Goal: Task Accomplishment & Management: Manage account settings

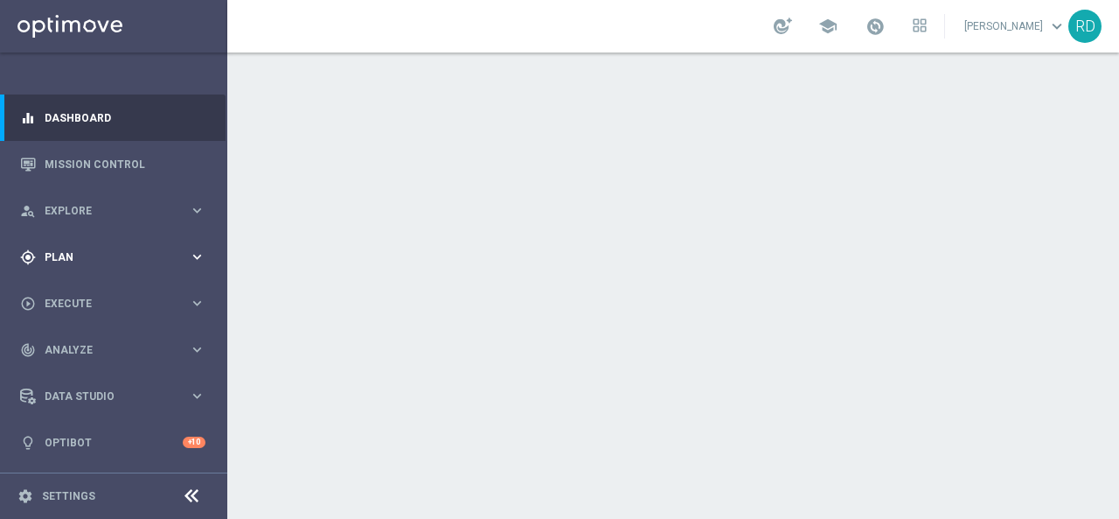
click at [73, 234] on div "gps_fixed Plan keyboard_arrow_right" at bounding box center [113, 257] width 226 height 46
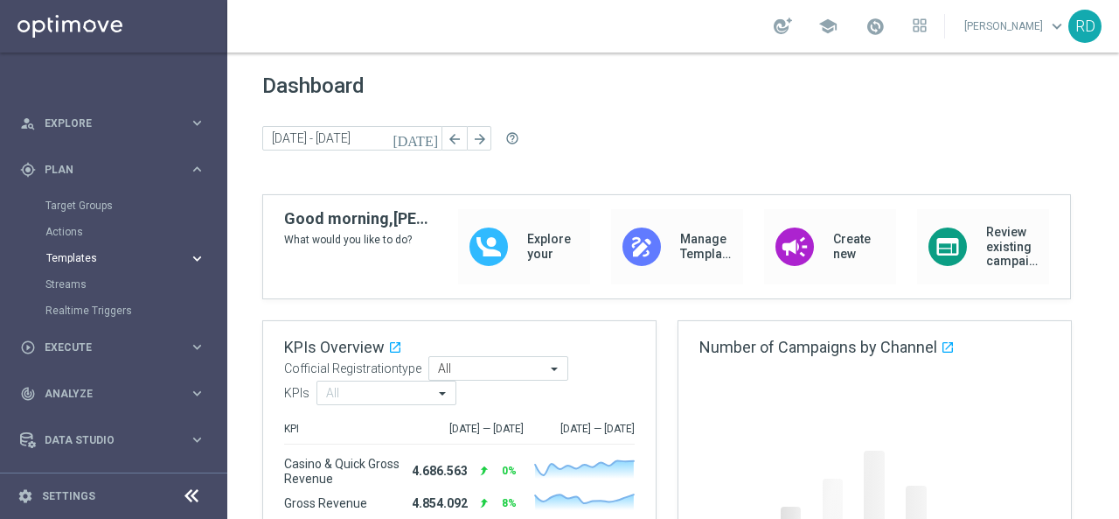
click at [77, 255] on span "Templates" at bounding box center [108, 258] width 125 height 10
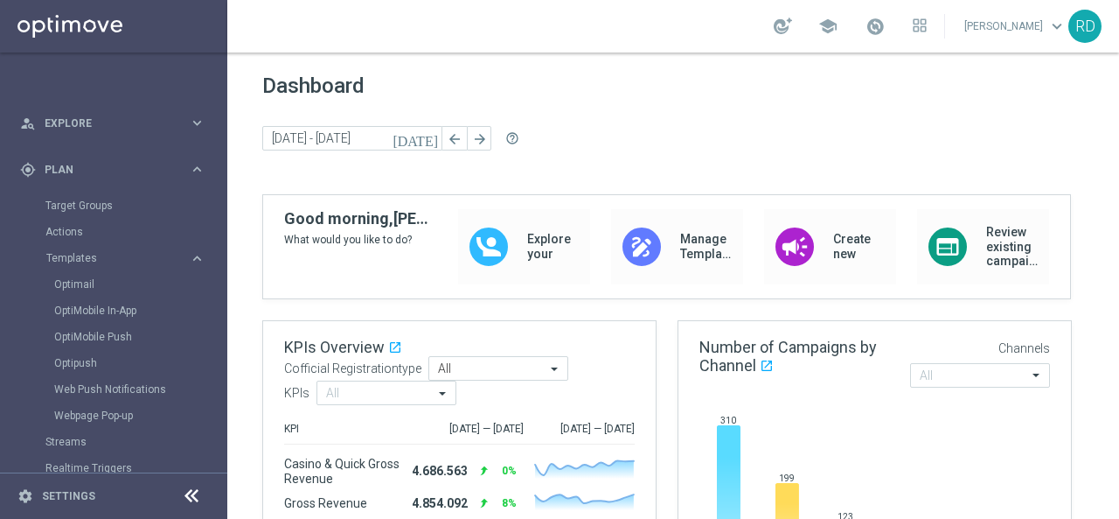
scroll to position [175, 0]
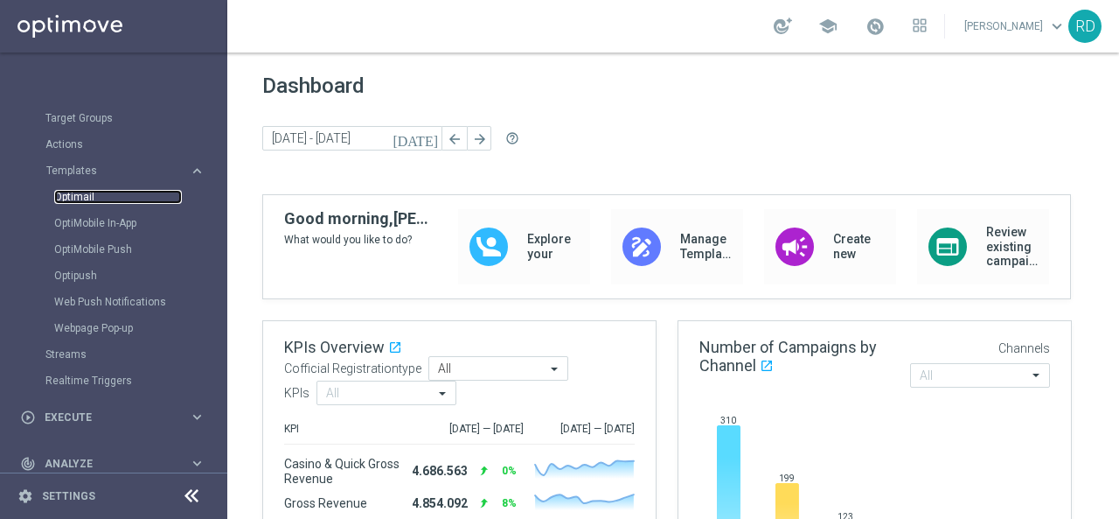
click at [84, 193] on link "Optimail" at bounding box center [118, 197] width 128 height 14
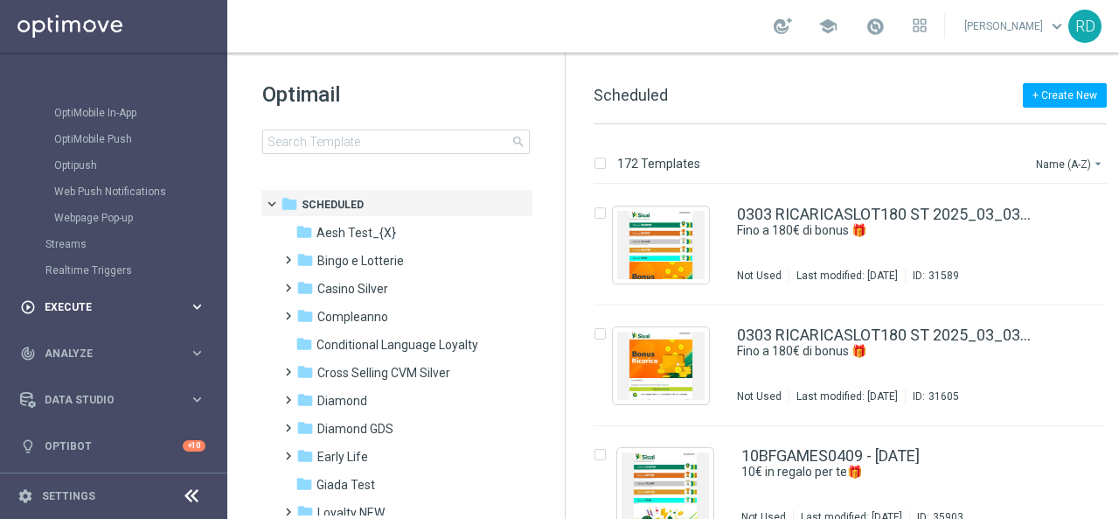
click at [65, 299] on div "play_circle_outline Execute" at bounding box center [104, 307] width 169 height 16
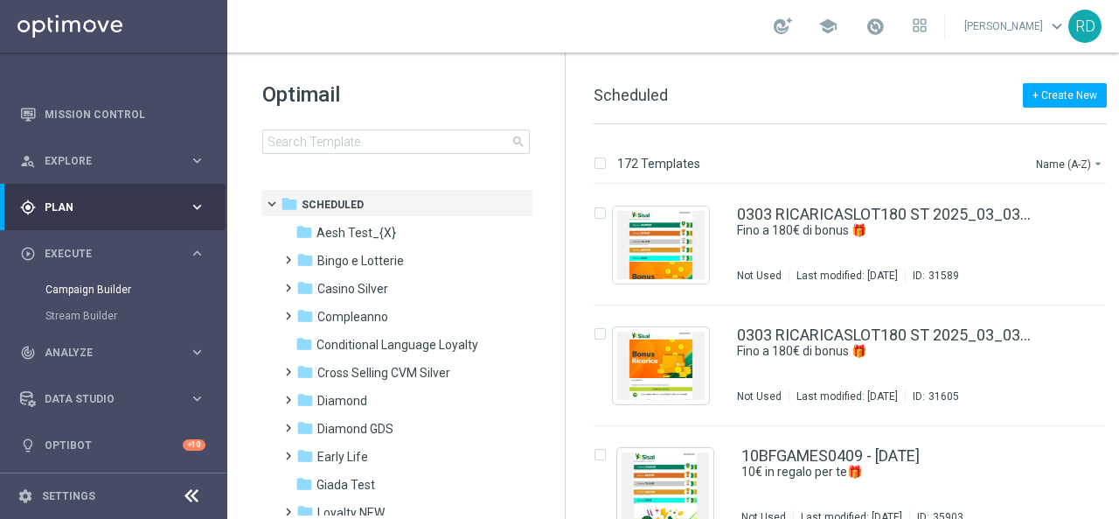
scroll to position [49, 0]
click at [72, 211] on span "Plan" at bounding box center [117, 208] width 144 height 10
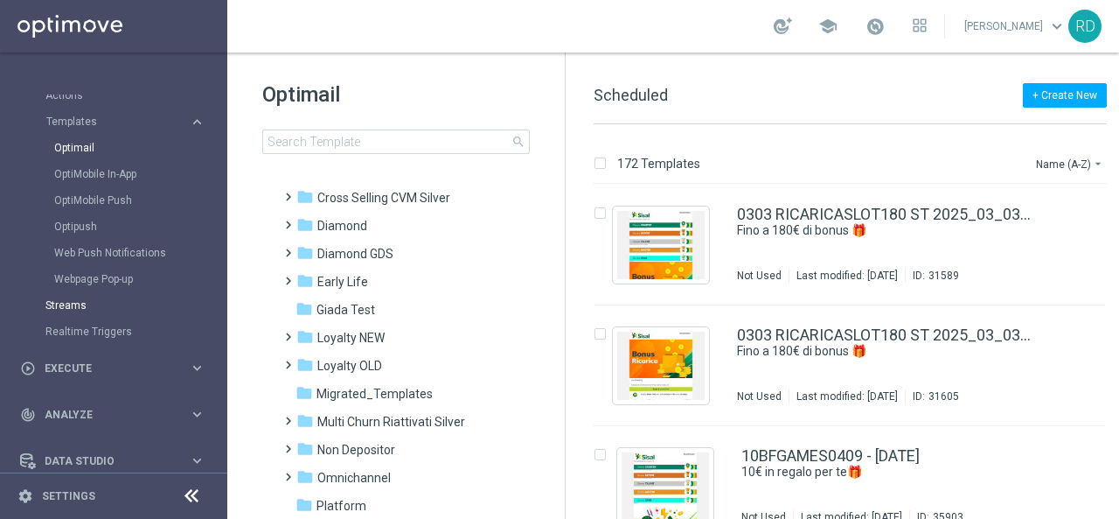
scroll to position [285, 0]
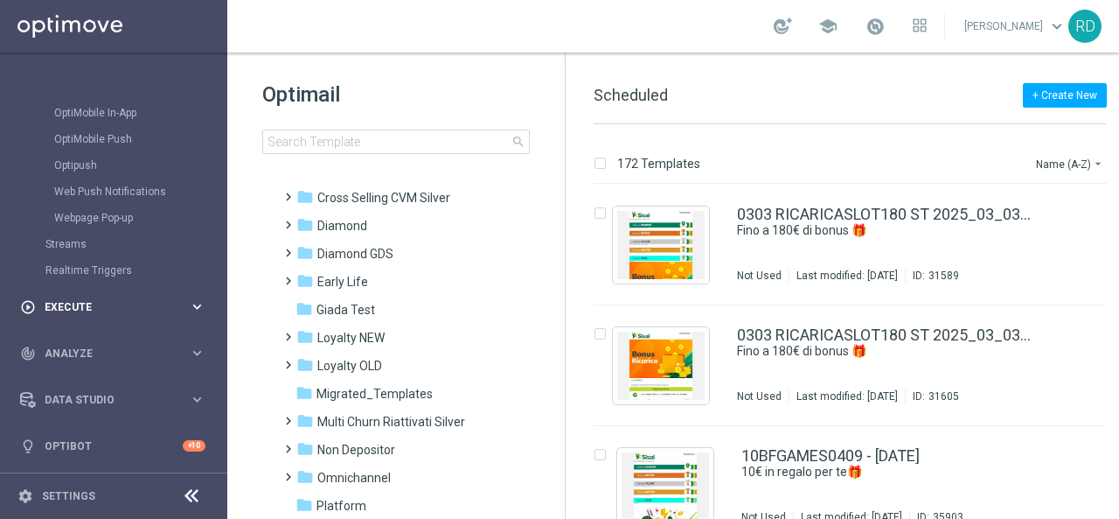
click at [65, 305] on span "Execute" at bounding box center [117, 307] width 144 height 10
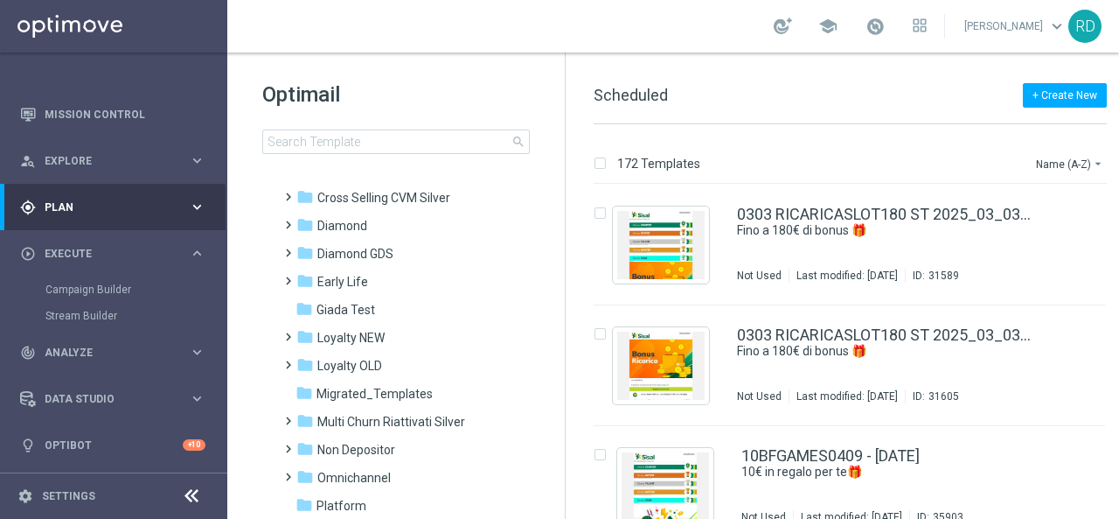
scroll to position [49, 0]
click at [289, 248] on span at bounding box center [285, 244] width 8 height 7
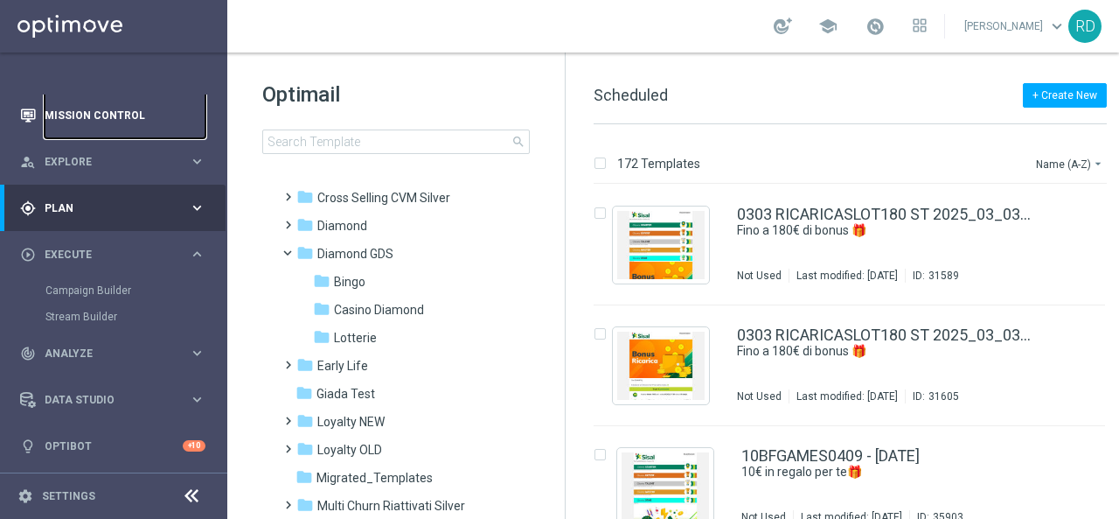
click at [87, 119] on link "Mission Control" at bounding box center [125, 115] width 161 height 46
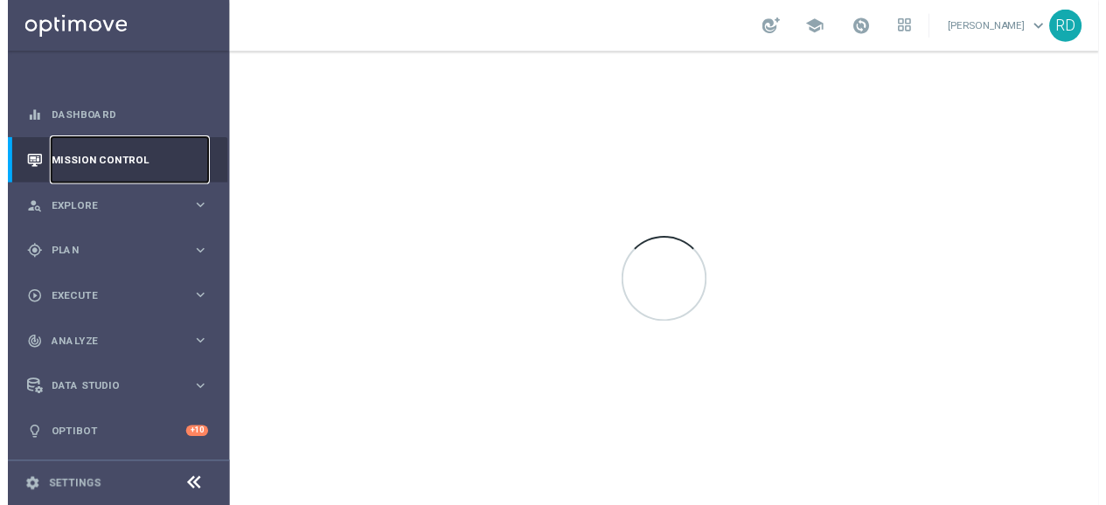
scroll to position [0, 0]
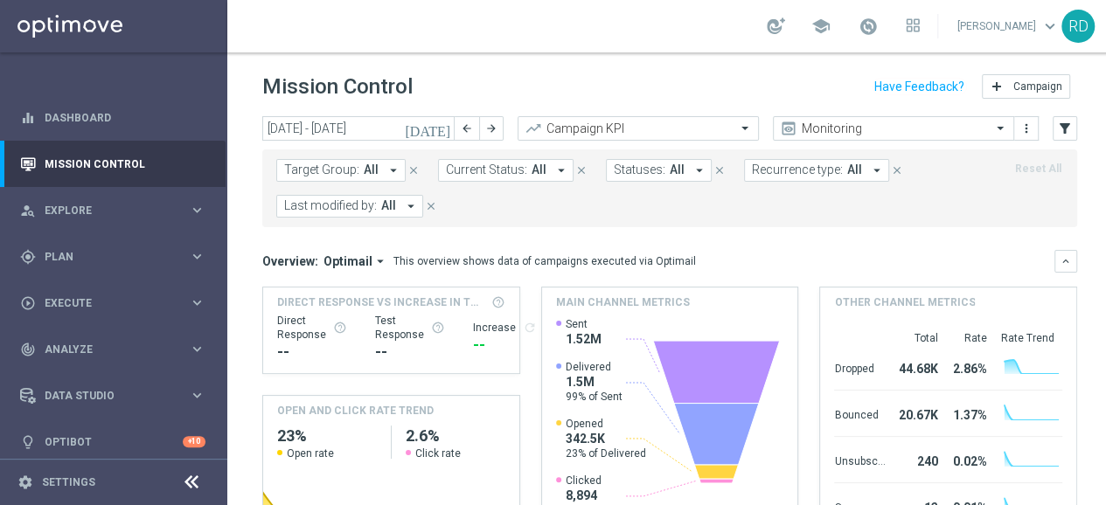
click at [440, 128] on icon "[DATE]" at bounding box center [428, 129] width 47 height 16
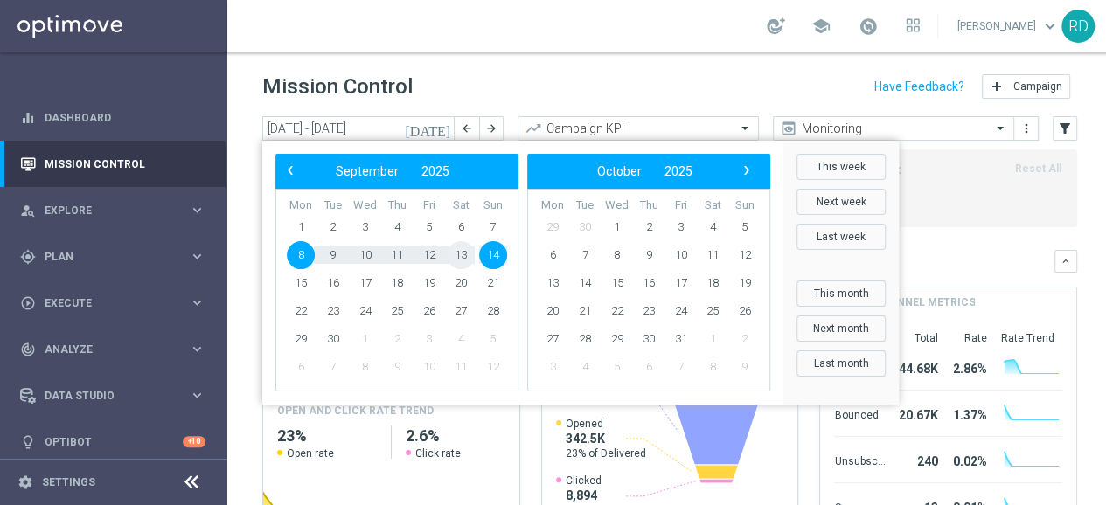
click at [462, 254] on span "13" at bounding box center [461, 255] width 28 height 28
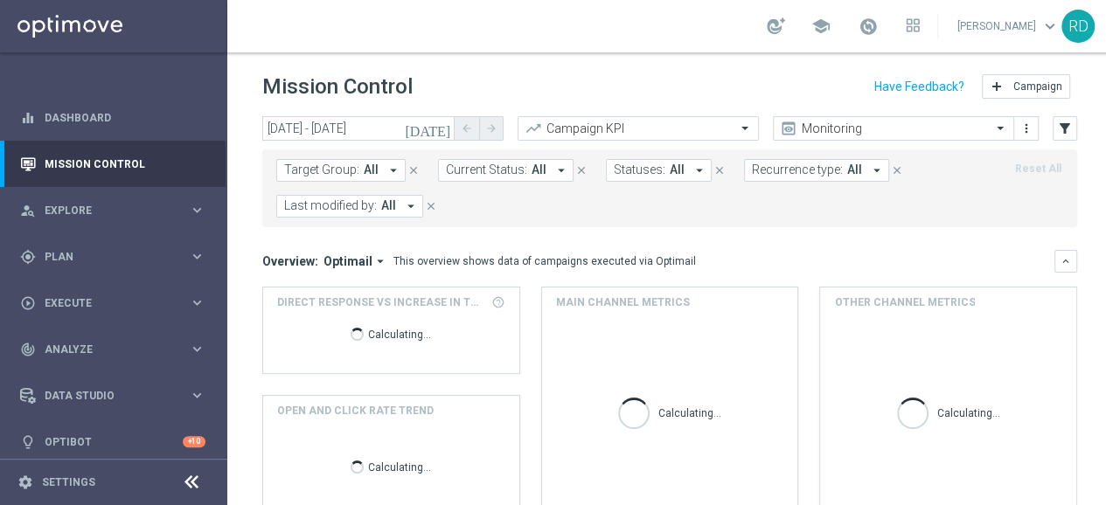
type input "[DATE] - [DATE]"
click at [399, 206] on button "Last modified by: All arrow_drop_down" at bounding box center [349, 206] width 147 height 23
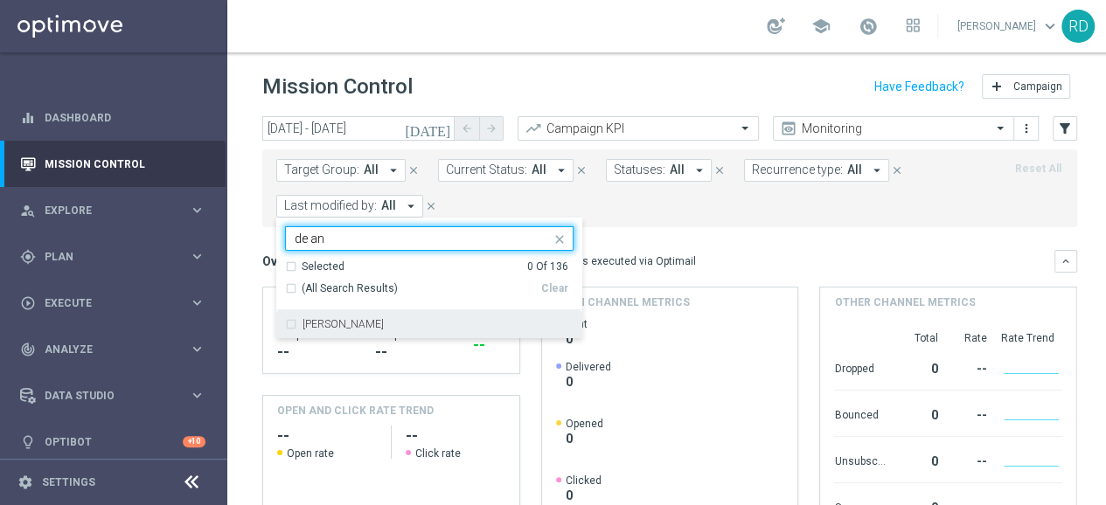
click at [376, 324] on label "[PERSON_NAME]" at bounding box center [343, 324] width 81 height 10
type input "de an"
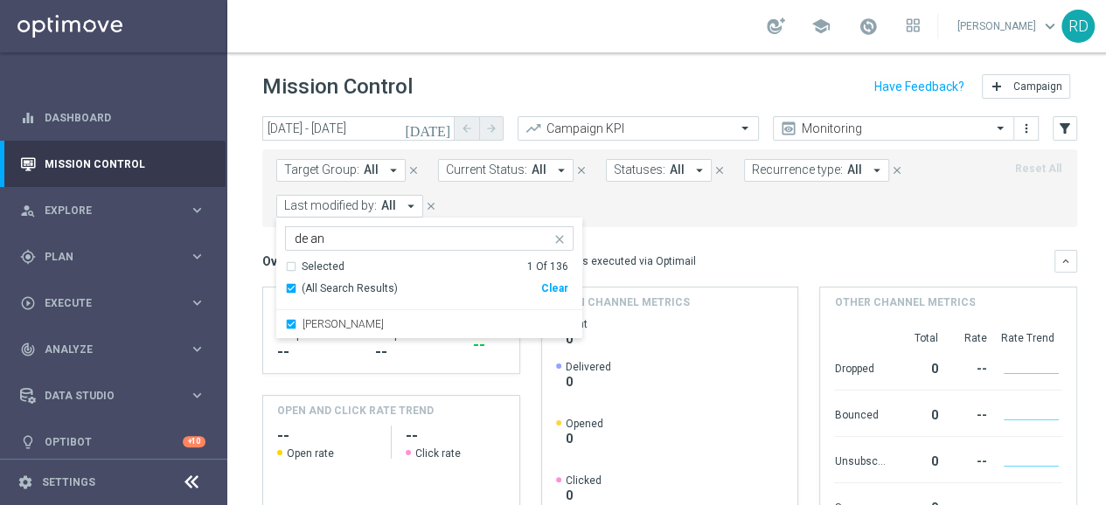
click at [652, 207] on form "Target Group: All arrow_drop_down close Current Status: All arrow_drop_down clo…" at bounding box center [630, 188] width 709 height 59
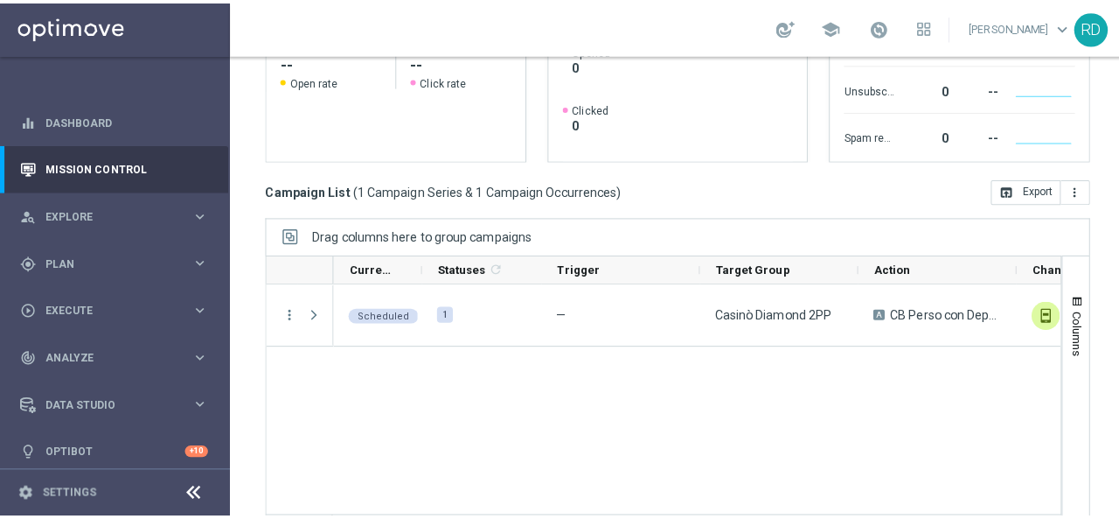
scroll to position [389, 0]
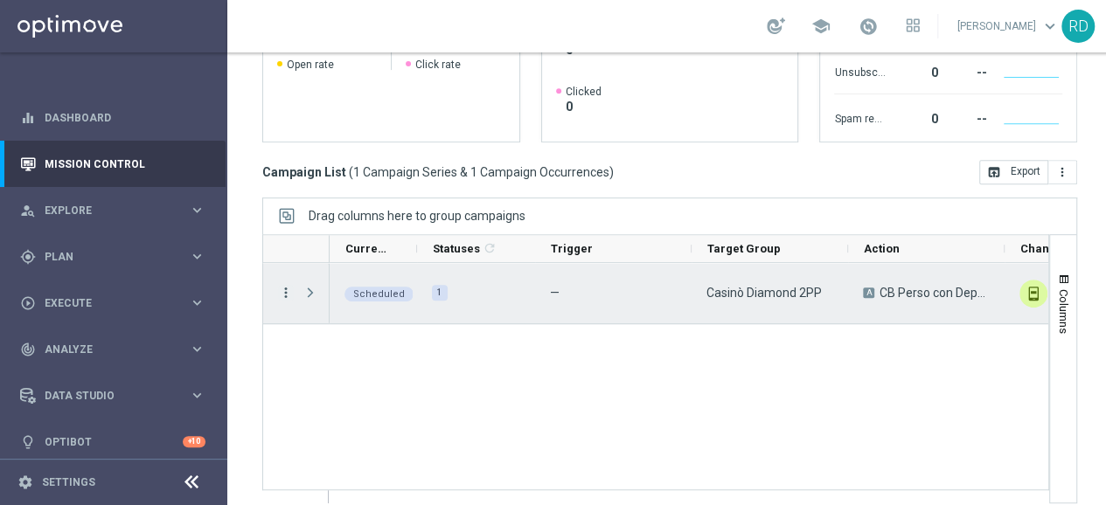
click at [283, 294] on icon "more_vert" at bounding box center [286, 293] width 16 height 16
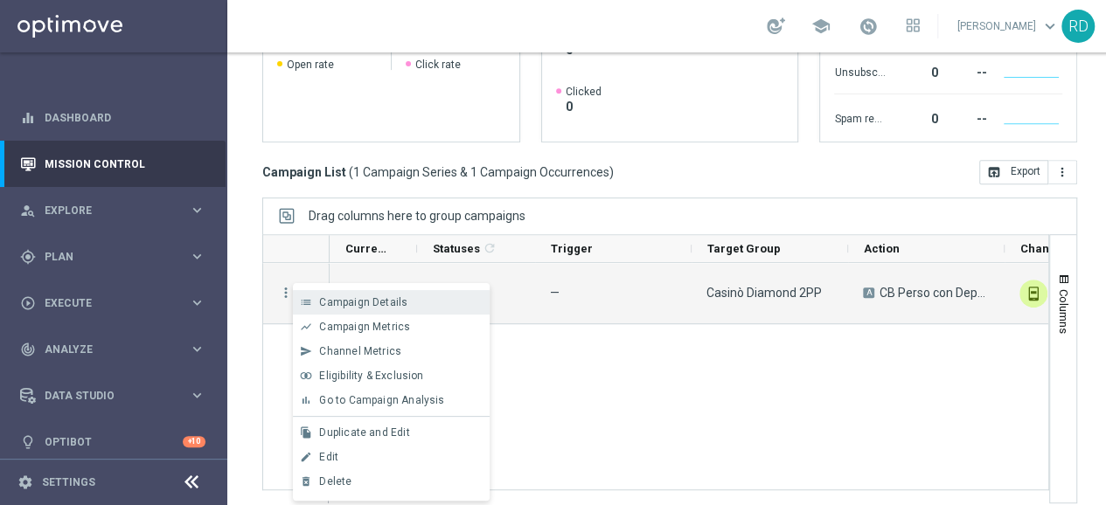
click at [339, 301] on span "Campaign Details" at bounding box center [363, 302] width 88 height 12
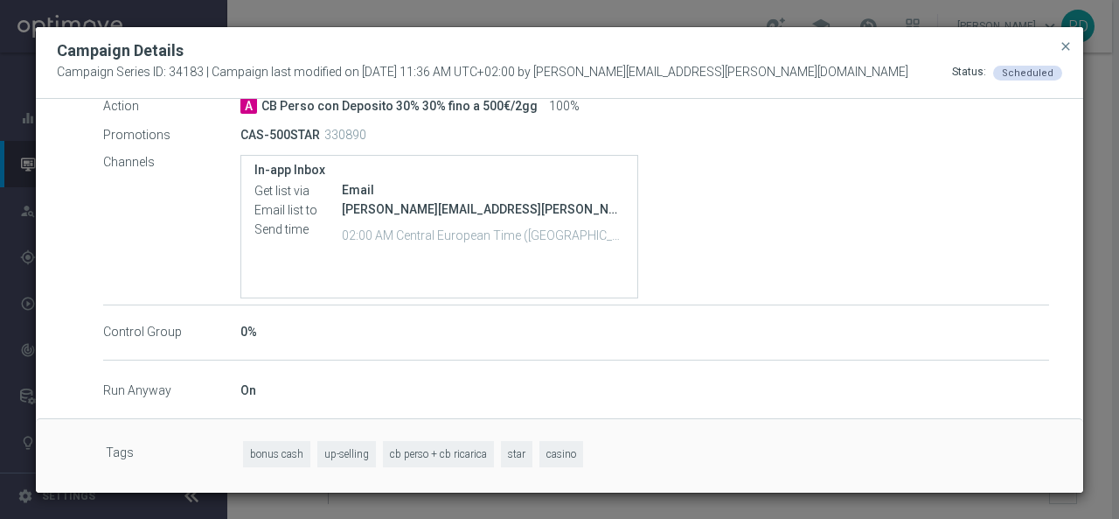
scroll to position [275, 0]
